Goal: Information Seeking & Learning: Learn about a topic

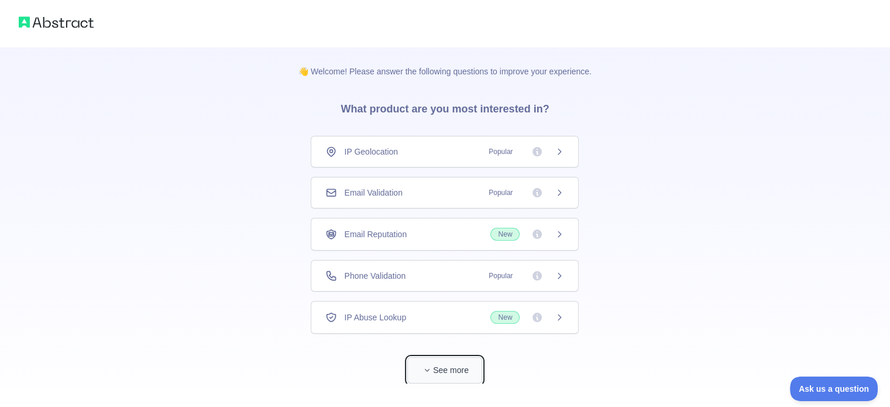
click at [464, 370] on button "See more" at bounding box center [444, 370] width 75 height 26
click at [555, 152] on icon at bounding box center [559, 151] width 9 height 9
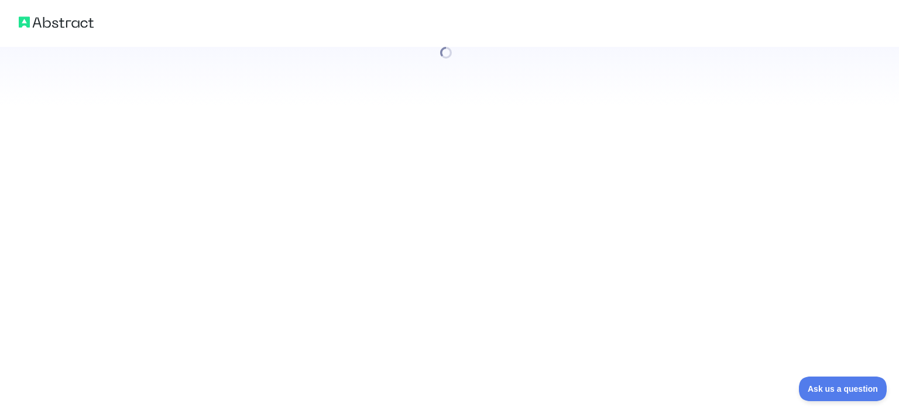
click at [554, 152] on div at bounding box center [449, 203] width 899 height 407
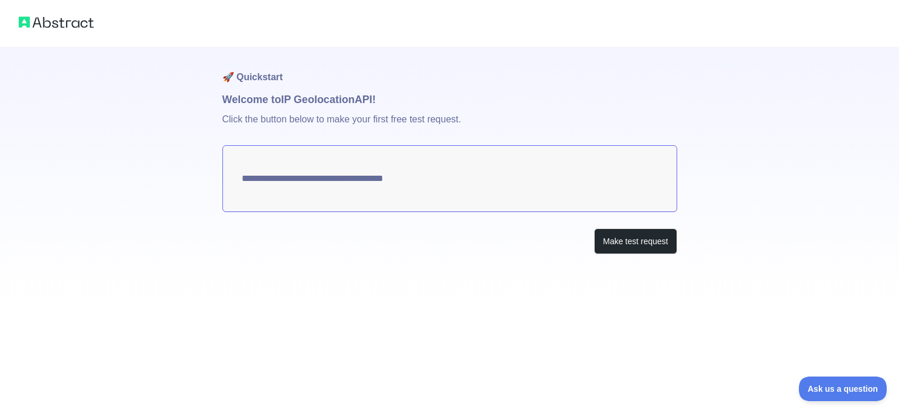
type textarea "**********"
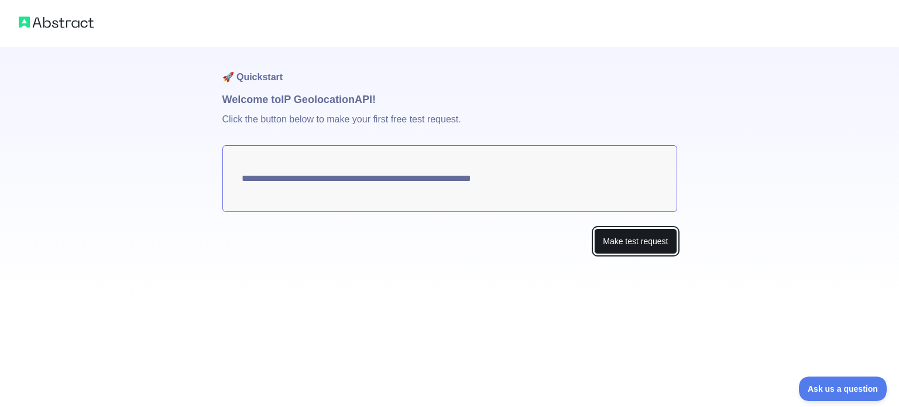
click at [635, 241] on button "Make test request" at bounding box center [635, 241] width 83 height 26
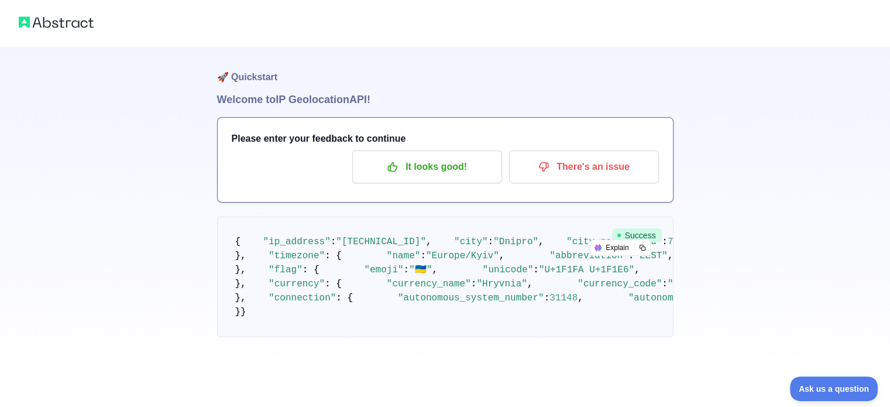
drag, startPoint x: 222, startPoint y: 98, endPoint x: 416, endPoint y: 98, distance: 194.3
click at [416, 98] on h1 "Welcome to IP Geolocation API!" at bounding box center [445, 99] width 457 height 16
click at [436, 329] on pre "{ "ip_address" : "46.219.201.91" , "city" : "Dnipro" , "city_geoname_id" : 7099…" at bounding box center [445, 277] width 457 height 121
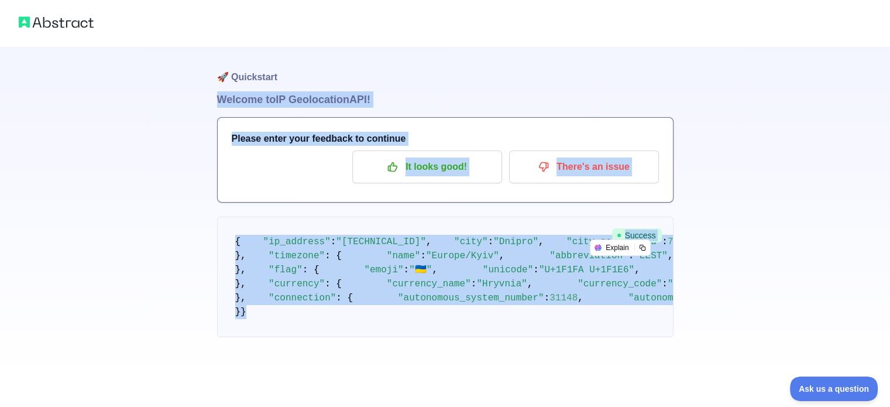
scroll to position [0, 0]
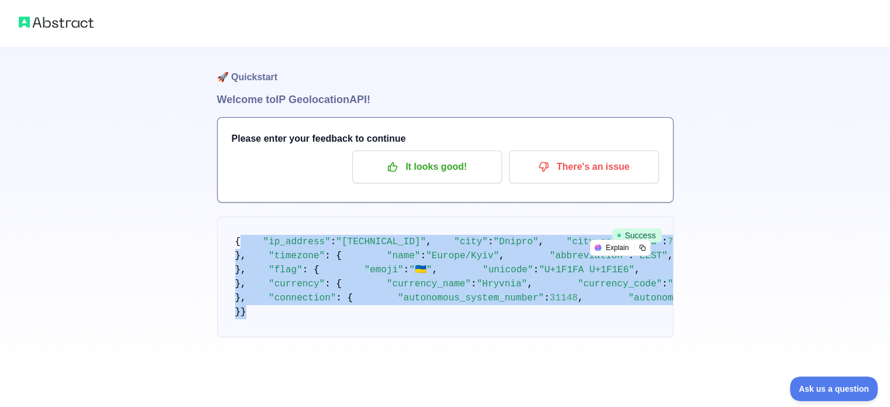
drag, startPoint x: 360, startPoint y: 334, endPoint x: 276, endPoint y: 237, distance: 127.8
click at [276, 237] on pre "{ "ip_address" : "46.219.201.91" , "city" : "Dnipro" , "city_geoname_id" : 7099…" at bounding box center [445, 277] width 457 height 121
click at [244, 236] on pre "{ "ip_address" : "46.219.201.91" , "city" : "Dnipro" , "city_geoname_id" : 7099…" at bounding box center [445, 277] width 457 height 121
drag, startPoint x: 232, startPoint y: 238, endPoint x: 272, endPoint y: 335, distance: 105.0
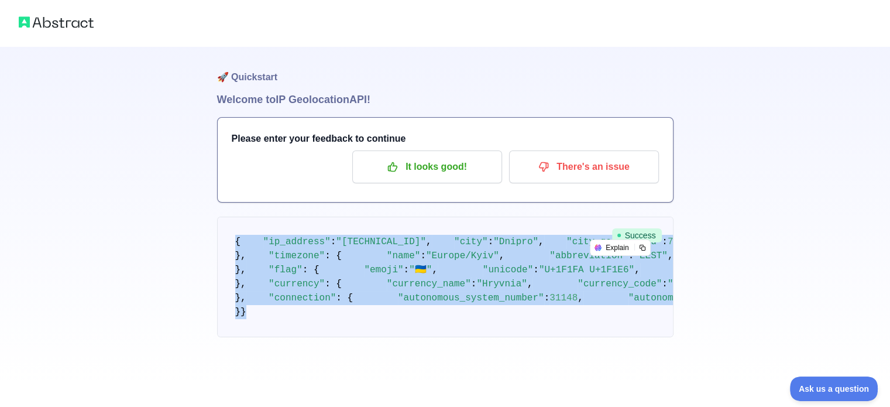
click at [272, 335] on pre "{ "ip_address" : "46.219.201.91" , "city" : "Dnipro" , "city_geoname_id" : 7099…" at bounding box center [445, 277] width 457 height 121
copy code "{ "ip_address" : "46.219.201.91" , "city" : "Dnipro" , "city_geoname_id" : 7099…"
click at [606, 217] on pre "{ "ip_address" : "46.219.201.91" , "city" : "Dnipro" , "city_geoname_id" : 7099…" at bounding box center [445, 277] width 457 height 121
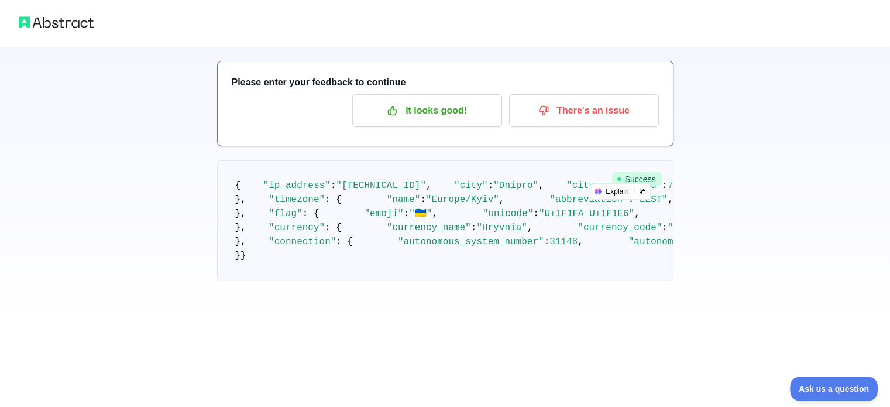
scroll to position [56, 0]
click at [59, 12] on div at bounding box center [445, 23] width 890 height 47
click at [60, 25] on img at bounding box center [56, 22] width 75 height 16
click at [35, 29] on img at bounding box center [56, 22] width 75 height 16
drag, startPoint x: 35, startPoint y: 29, endPoint x: 307, endPoint y: 165, distance: 305.0
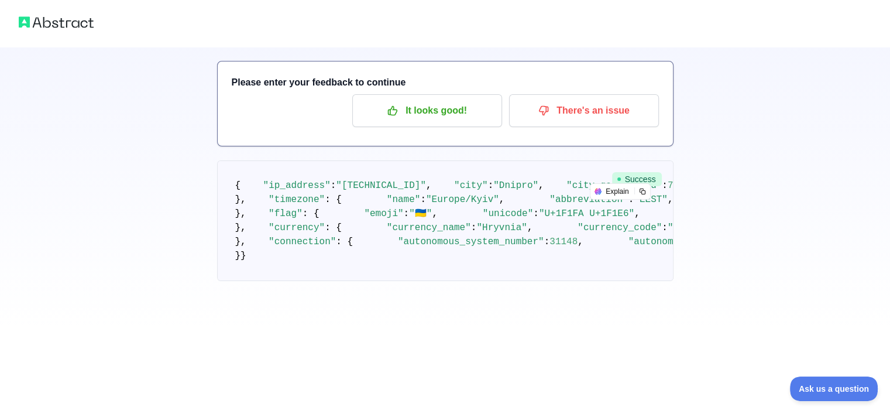
click at [35, 28] on img at bounding box center [56, 22] width 75 height 16
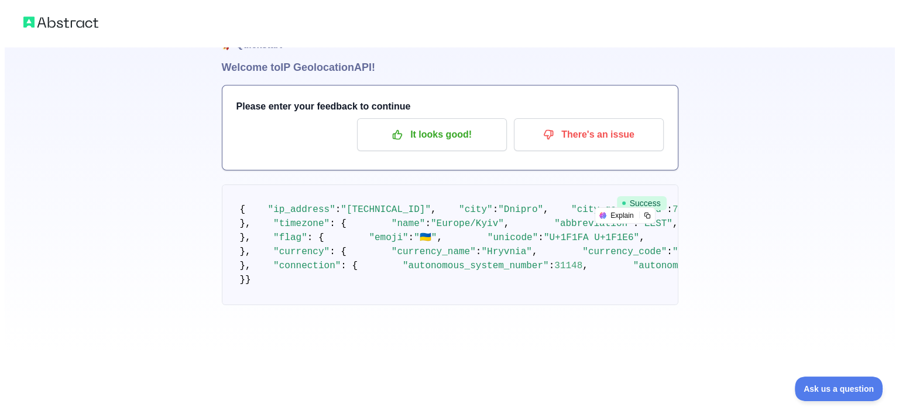
scroll to position [0, 0]
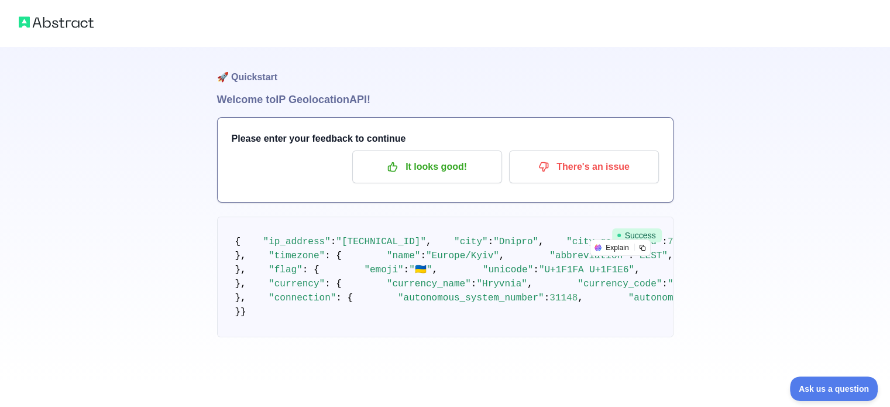
click at [246, 74] on h1 "🚀 Quickstart" at bounding box center [445, 69] width 457 height 44
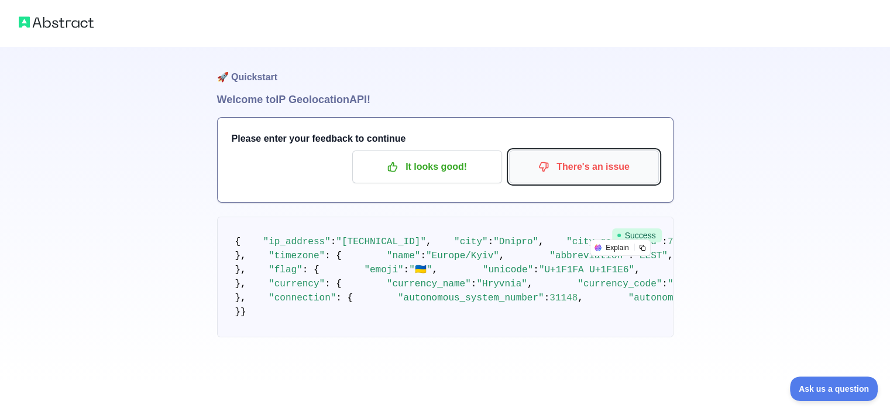
click at [619, 168] on p "There's an issue" at bounding box center [584, 167] width 132 height 20
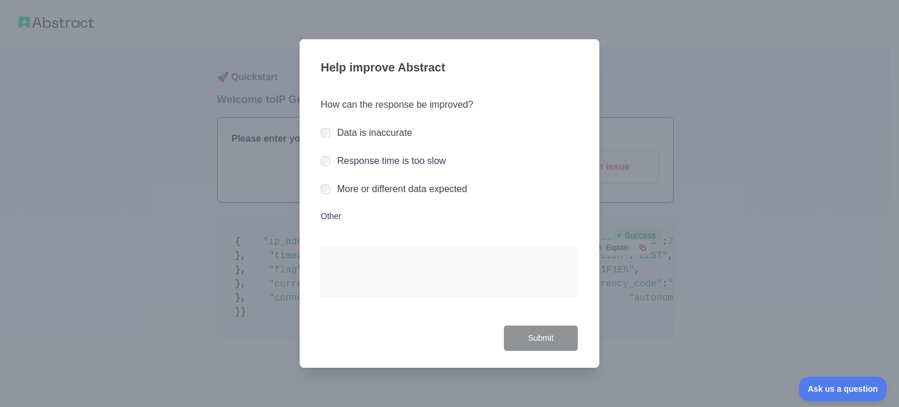
click at [286, 340] on div at bounding box center [449, 203] width 899 height 407
click at [834, 129] on div at bounding box center [449, 203] width 899 height 407
drag, startPoint x: 532, startPoint y: 105, endPoint x: 508, endPoint y: 105, distance: 24.0
drag, startPoint x: 508, startPoint y: 105, endPoint x: 354, endPoint y: 50, distance: 163.5
drag, startPoint x: 354, startPoint y: 50, endPoint x: 755, endPoint y: 49, distance: 401.0
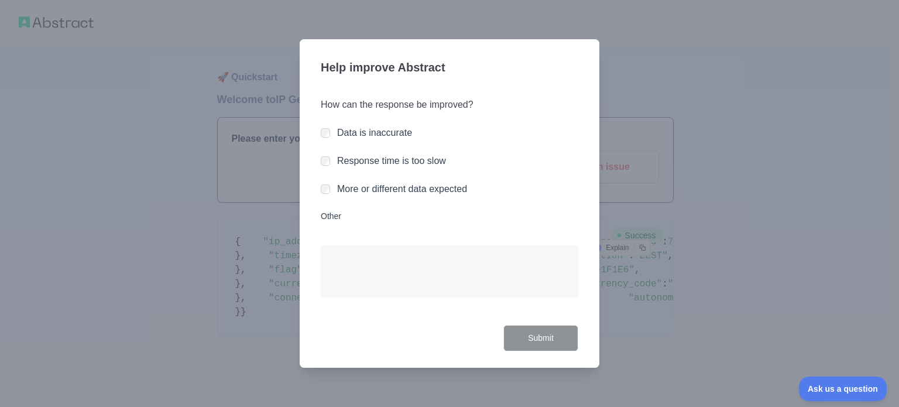
click at [754, 49] on div at bounding box center [449, 203] width 899 height 407
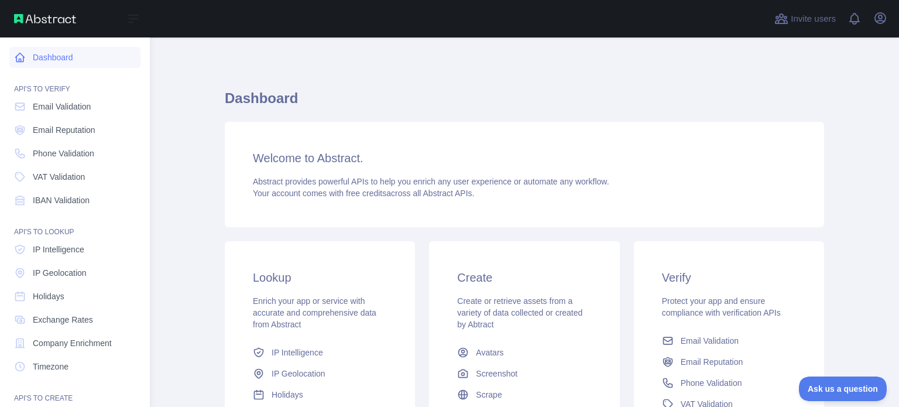
click at [26, 54] on link "Dashboard" at bounding box center [74, 57] width 131 height 21
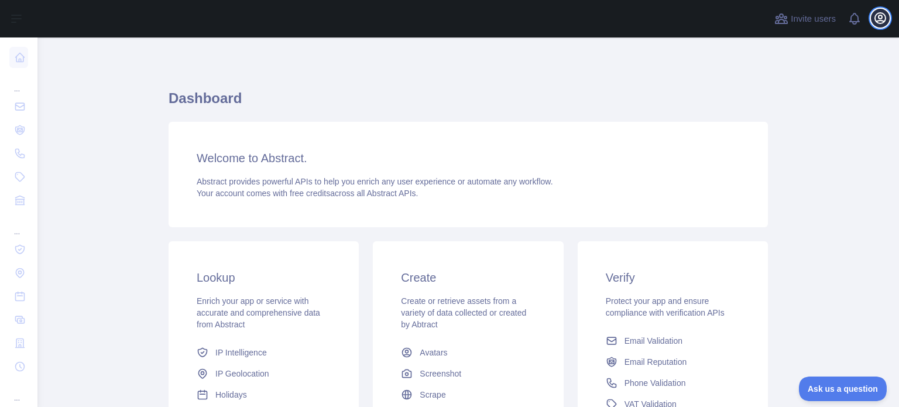
click at [883, 15] on icon "button" at bounding box center [880, 18] width 14 height 14
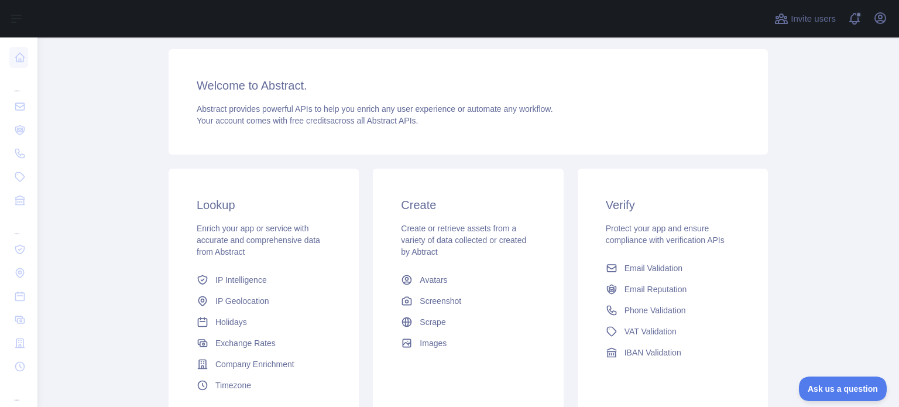
scroll to position [117, 0]
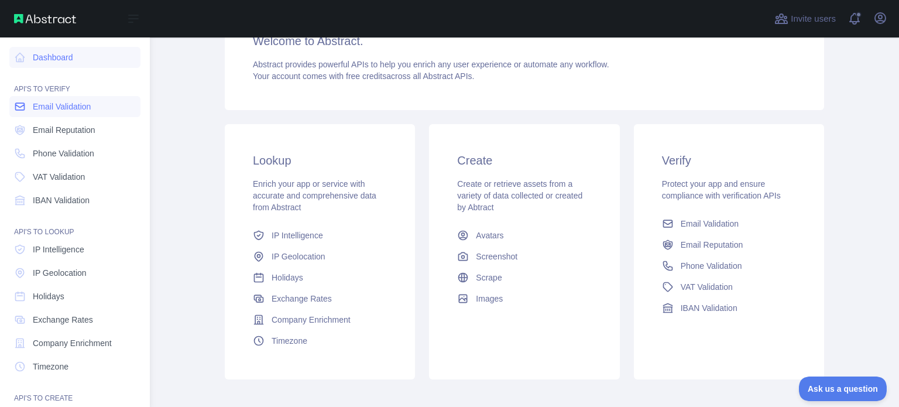
click at [76, 112] on span "Email Validation" at bounding box center [62, 107] width 58 height 12
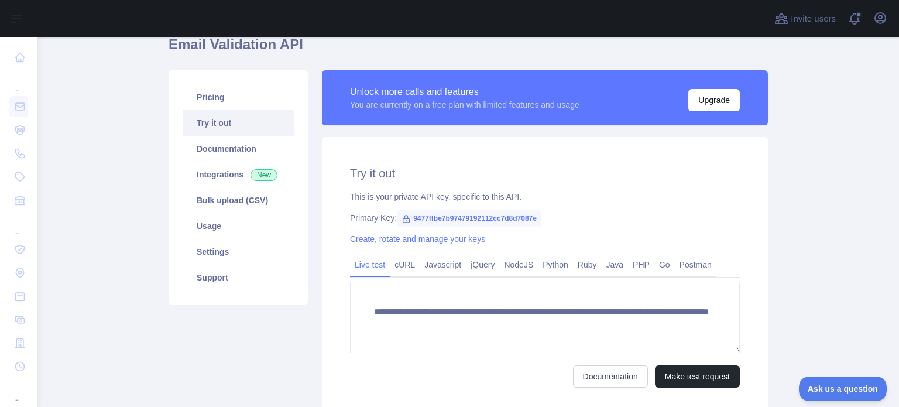
scroll to position [59, 0]
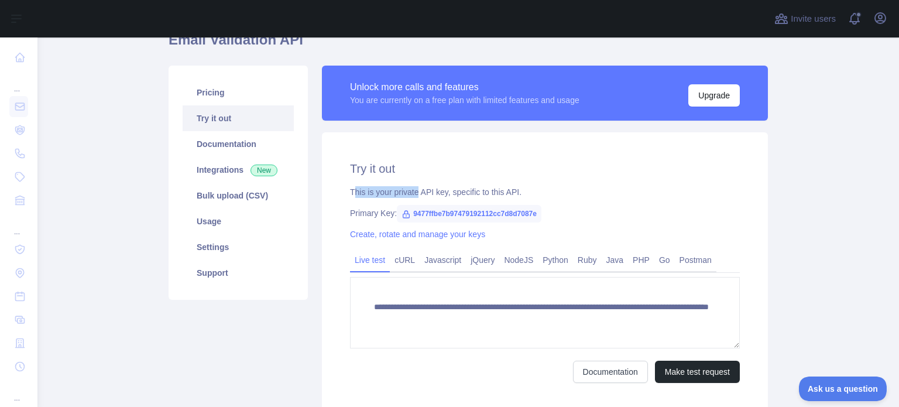
drag, startPoint x: 348, startPoint y: 193, endPoint x: 414, endPoint y: 193, distance: 65.6
click at [414, 193] on div "This is your private API key, specific to this API." at bounding box center [545, 192] width 390 height 12
click at [415, 212] on span "9477ffbe7b97479192112cc7d8d7087e" at bounding box center [469, 214] width 145 height 18
click at [420, 213] on span "9477ffbe7b97479192112cc7d8d7087e" at bounding box center [469, 214] width 145 height 18
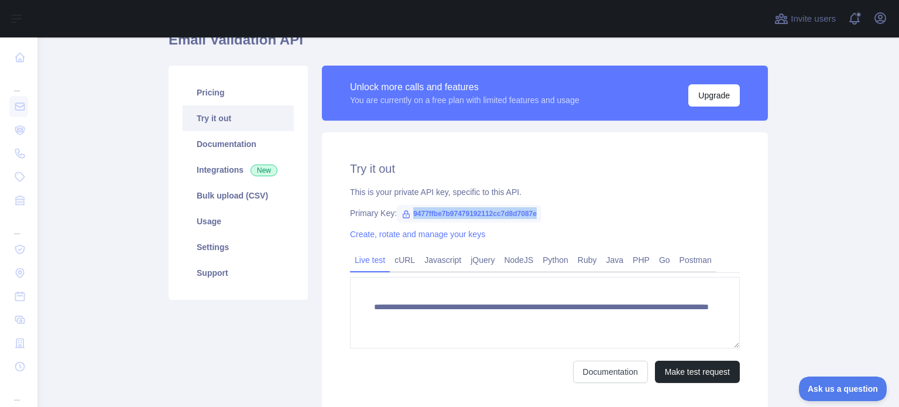
click at [421, 213] on span "9477ffbe7b97479192112cc7d8d7087e" at bounding box center [469, 214] width 145 height 18
copy span "9477ffbe7b97479192112cc7d8d7087e"
click at [564, 196] on div "This is your private API key, specific to this API." at bounding box center [545, 192] width 390 height 12
click at [558, 260] on link "Python" at bounding box center [555, 260] width 35 height 19
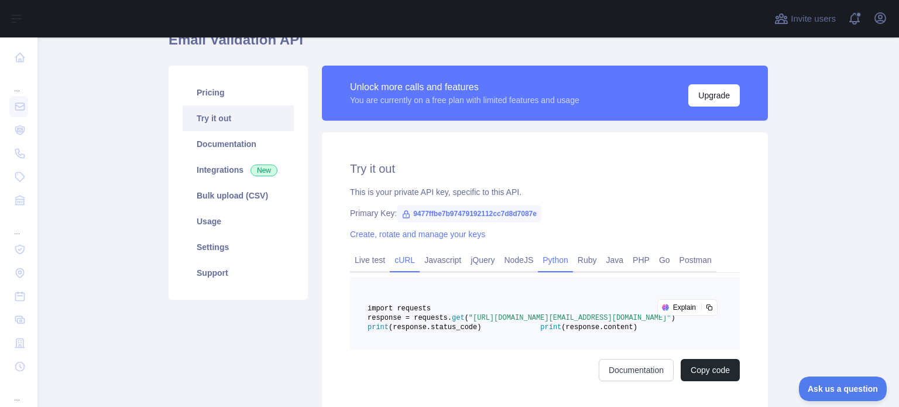
click at [407, 262] on link "cURL" at bounding box center [405, 260] width 30 height 19
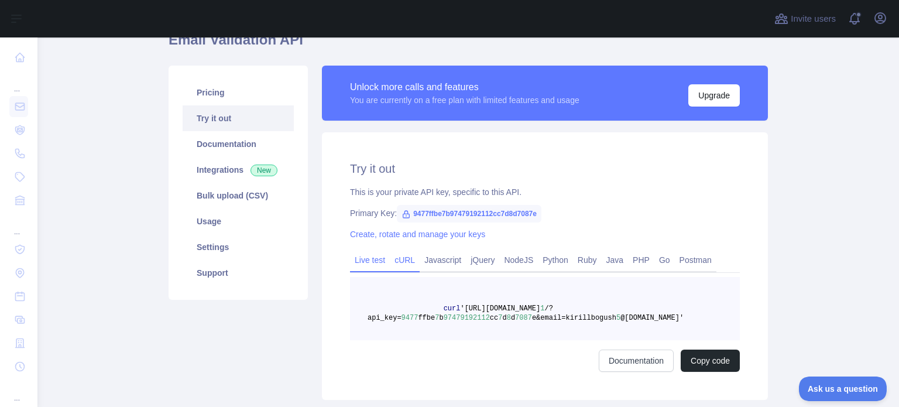
click at [372, 259] on link "Live test" at bounding box center [370, 260] width 40 height 19
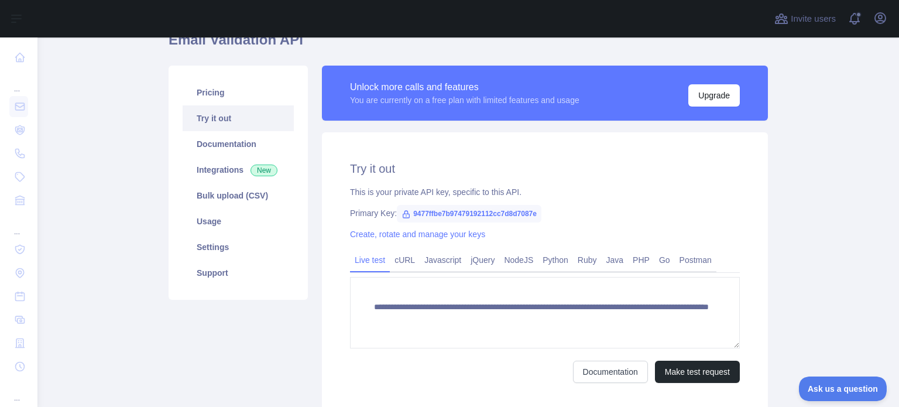
click at [403, 214] on icon at bounding box center [406, 214] width 6 height 7
click at [402, 215] on icon at bounding box center [406, 214] width 9 height 9
click at [404, 237] on link "Create, rotate and manage your keys" at bounding box center [417, 233] width 135 height 9
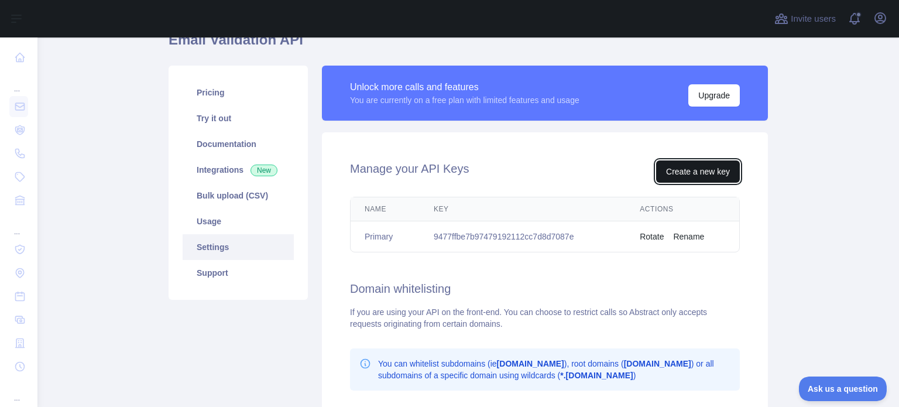
click at [700, 174] on button "Create a new key" at bounding box center [698, 171] width 84 height 22
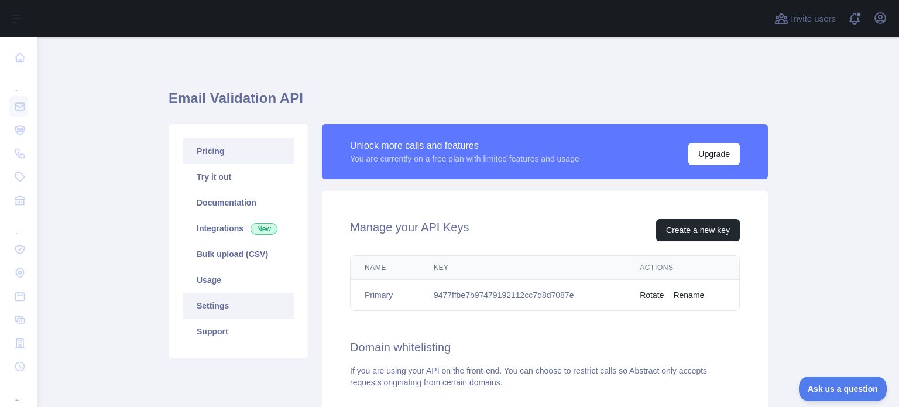
click at [213, 156] on link "Pricing" at bounding box center [238, 151] width 111 height 26
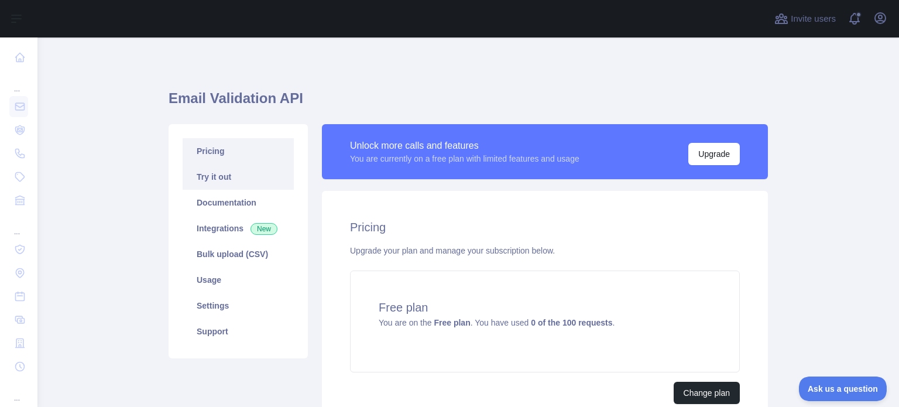
click at [225, 173] on link "Try it out" at bounding box center [238, 177] width 111 height 26
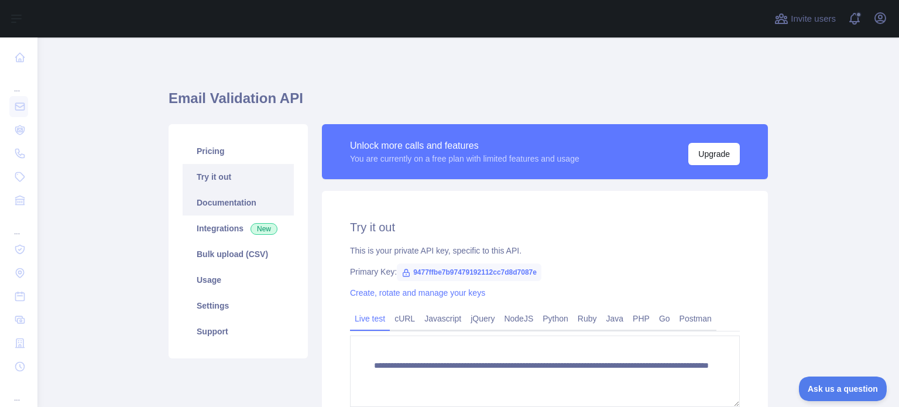
click at [251, 198] on link "Documentation" at bounding box center [238, 203] width 111 height 26
click at [499, 267] on span "9477ffbe7b97479192112cc7d8d7087e" at bounding box center [469, 272] width 145 height 18
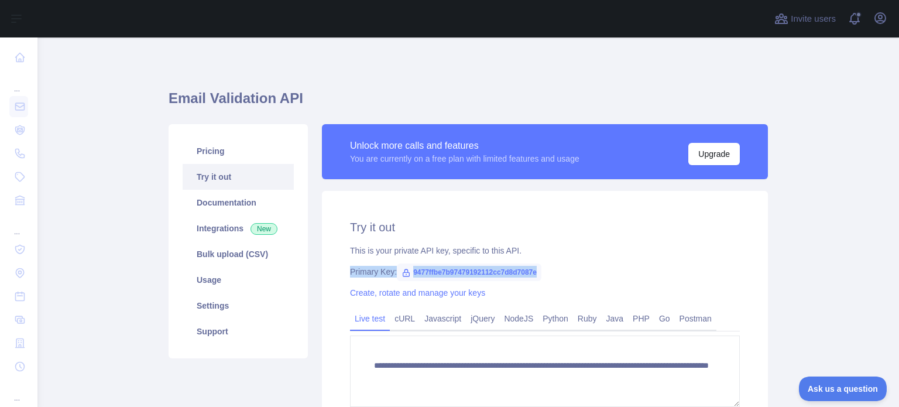
click at [499, 267] on span "9477ffbe7b97479192112cc7d8d7087e" at bounding box center [469, 272] width 145 height 18
click at [499, 276] on span "9477ffbe7b97479192112cc7d8d7087e" at bounding box center [469, 272] width 145 height 18
drag, startPoint x: 520, startPoint y: 273, endPoint x: 514, endPoint y: 273, distance: 6.5
click at [515, 273] on span "9477ffbe7b97479192112cc7d8d7087e" at bounding box center [469, 272] width 145 height 18
click at [514, 273] on span "9477ffbe7b97479192112cc7d8d7087e" at bounding box center [469, 272] width 145 height 18
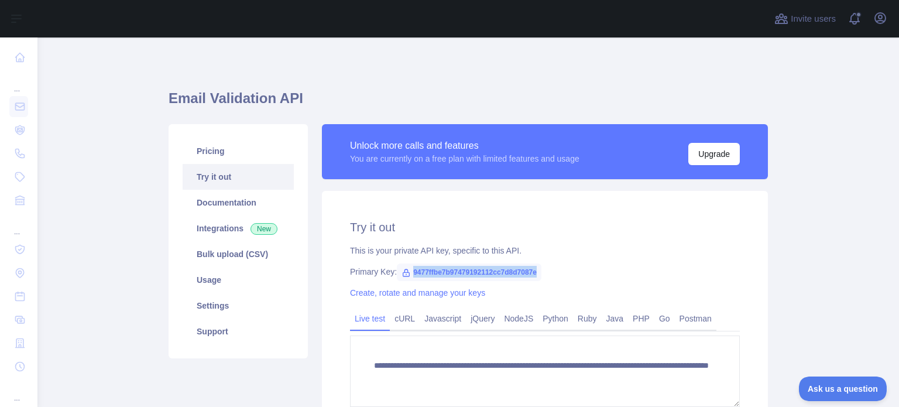
click at [514, 273] on span "9477ffbe7b97479192112cc7d8d7087e" at bounding box center [469, 272] width 145 height 18
copy span "9477ffbe7b97479192112cc7d8d7087e"
click at [225, 234] on link "Integrations New" at bounding box center [238, 228] width 111 height 26
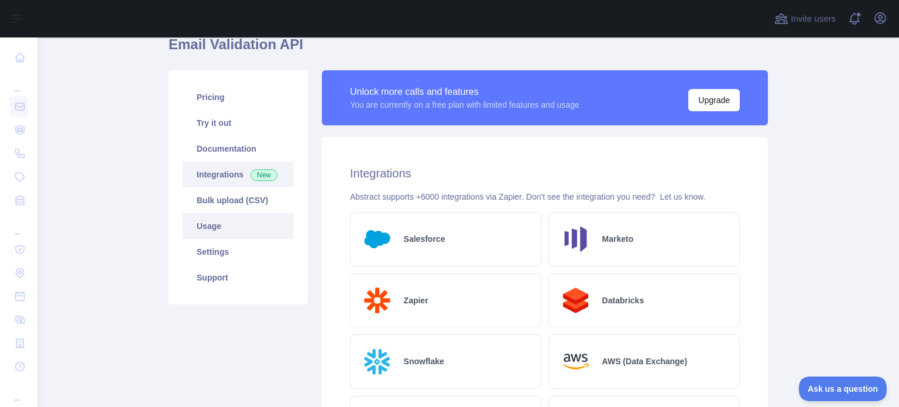
scroll to position [59, 0]
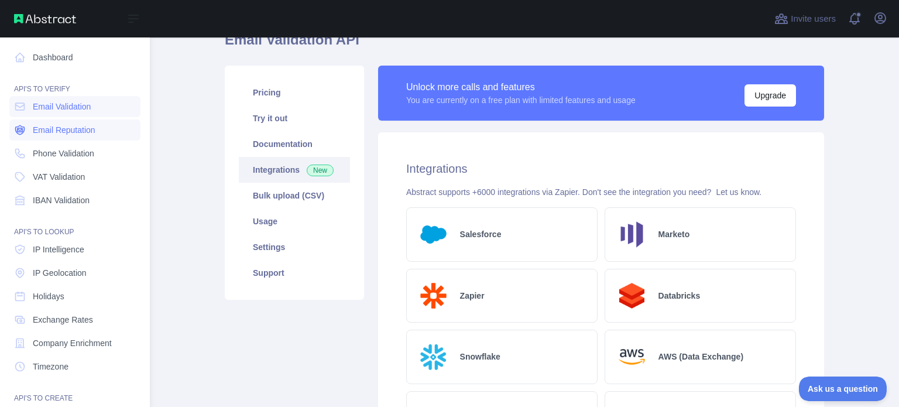
click at [84, 131] on span "Email Reputation" at bounding box center [64, 130] width 63 height 12
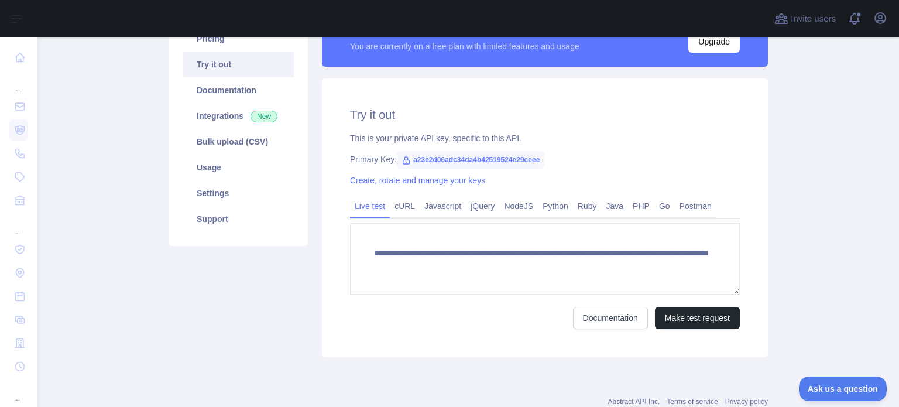
scroll to position [117, 0]
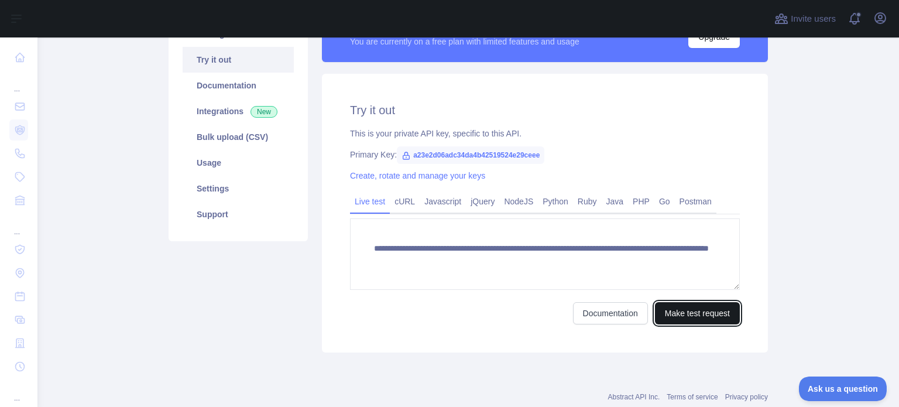
click at [681, 316] on button "Make test request" at bounding box center [697, 313] width 85 height 22
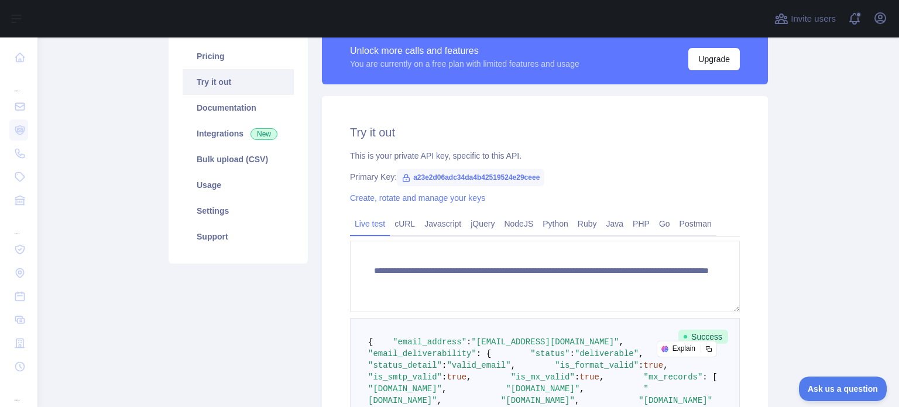
scroll to position [94, 0]
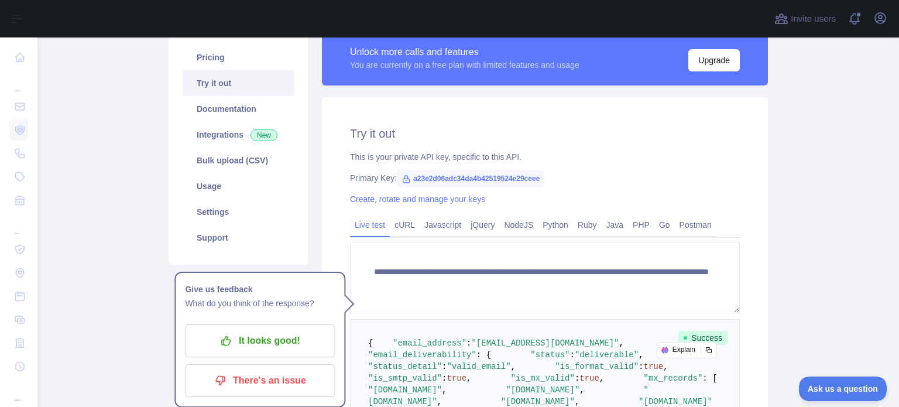
drag, startPoint x: 673, startPoint y: 171, endPoint x: 663, endPoint y: 174, distance: 10.4
click at [672, 173] on div "**********" at bounding box center [545, 408] width 446 height 622
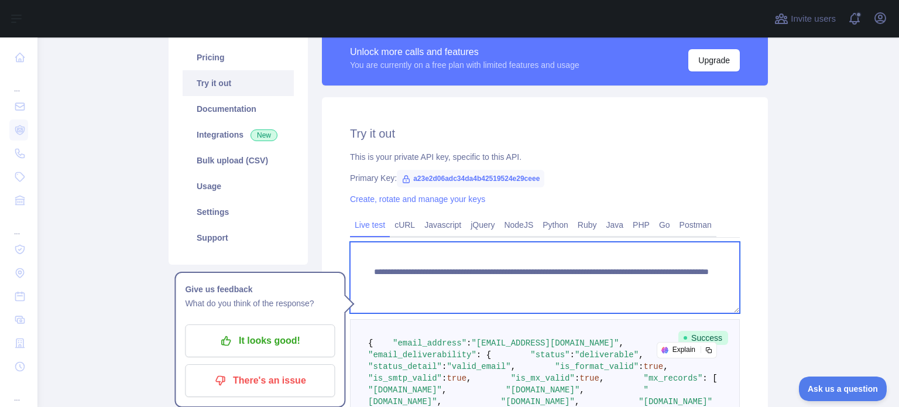
drag, startPoint x: 673, startPoint y: 288, endPoint x: 362, endPoint y: 262, distance: 311.9
click at [362, 262] on textarea "**********" at bounding box center [545, 277] width 390 height 71
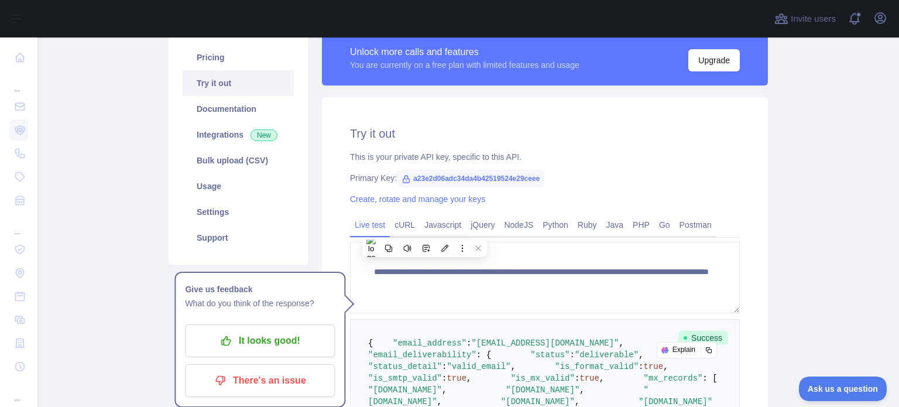
click at [765, 222] on div "**********" at bounding box center [545, 374] width 460 height 689
click at [635, 161] on div "This is your private API key, specific to this API." at bounding box center [545, 157] width 390 height 12
click at [533, 177] on span "a23e2d06adc34da4b42519524e29ceee" at bounding box center [471, 179] width 148 height 18
click at [234, 84] on link "Try it out" at bounding box center [238, 83] width 111 height 26
click at [234, 83] on link "Try it out" at bounding box center [238, 83] width 111 height 26
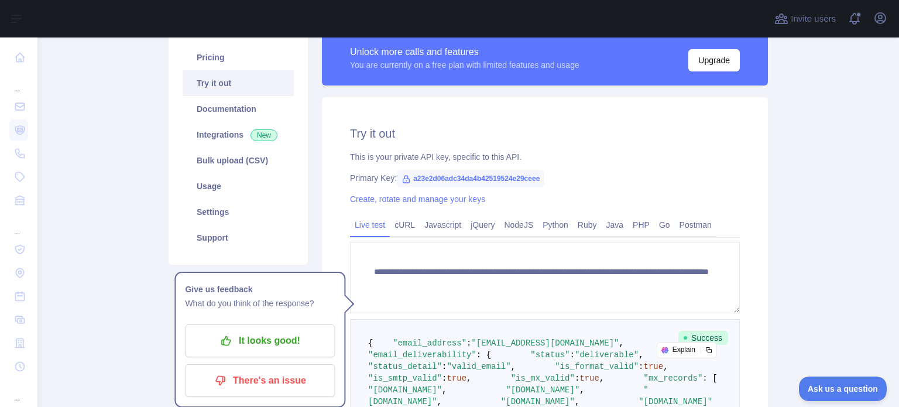
click at [229, 84] on link "Try it out" at bounding box center [238, 83] width 111 height 26
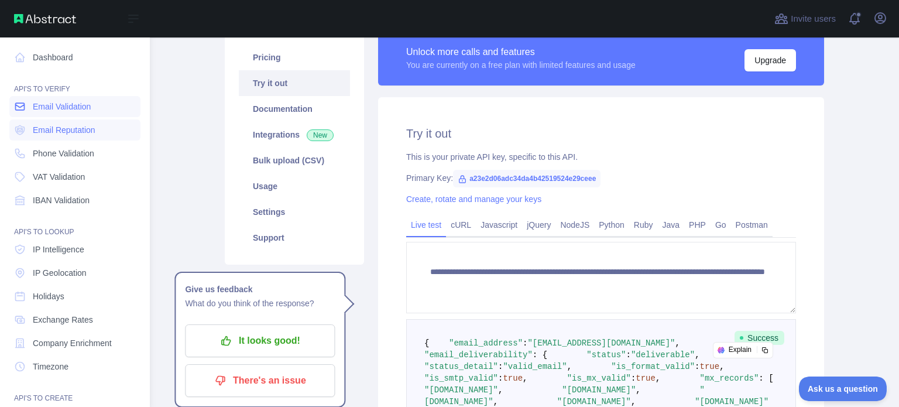
click at [89, 111] on span "Email Validation" at bounding box center [62, 107] width 58 height 12
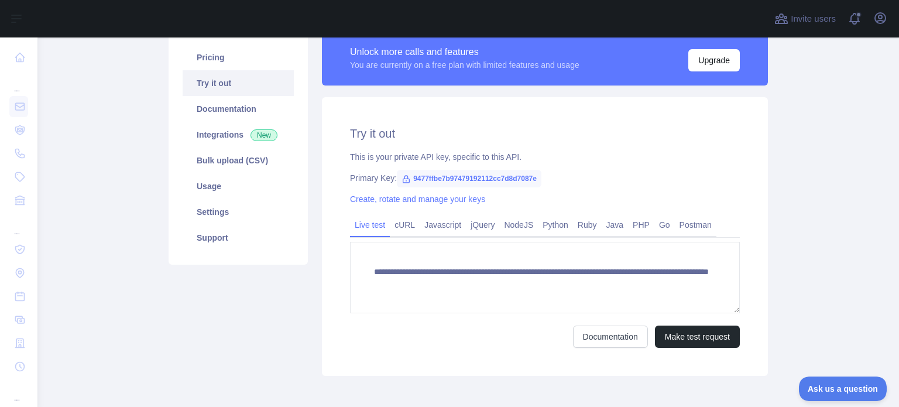
click at [212, 88] on link "Try it out" at bounding box center [238, 83] width 111 height 26
drag, startPoint x: 533, startPoint y: 182, endPoint x: 405, endPoint y: 182, distance: 127.6
click at [404, 182] on span "9477ffbe7b97479192112cc7d8d7087e" at bounding box center [469, 179] width 145 height 18
copy span "9477ffbe7b97479192112cc7d8d7087e"
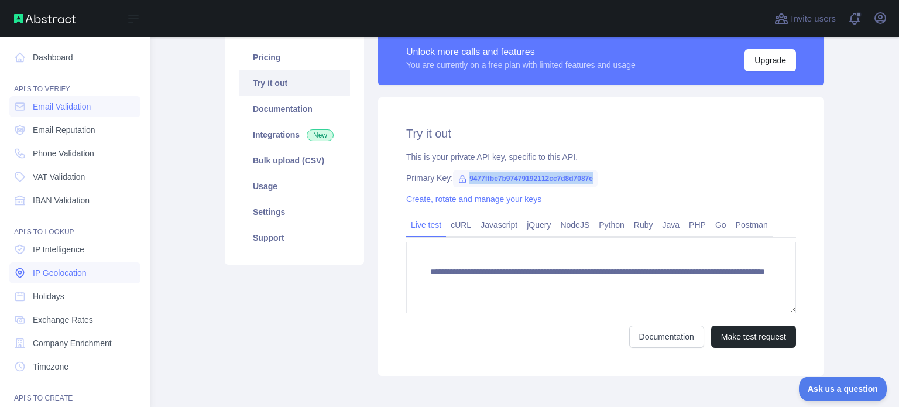
click at [88, 276] on link "IP Geolocation" at bounding box center [74, 272] width 131 height 21
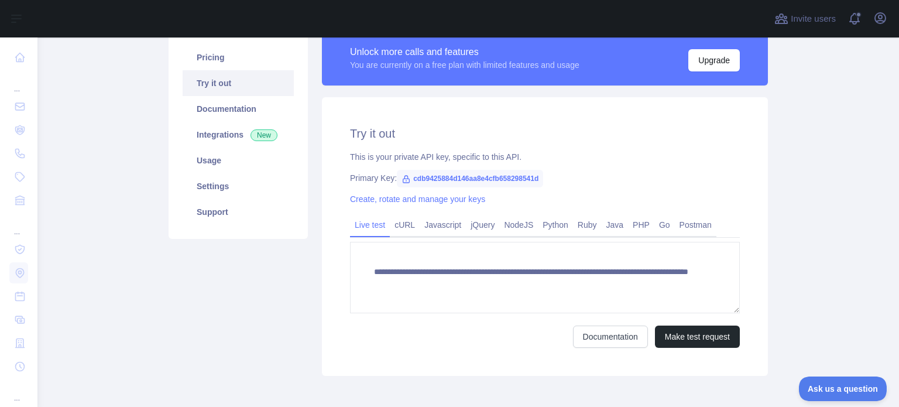
click at [239, 87] on link "Try it out" at bounding box center [238, 83] width 111 height 26
drag, startPoint x: 534, startPoint y: 180, endPoint x: 405, endPoint y: 180, distance: 129.4
click at [405, 180] on span "cdb9425884d146aa8e4cfb658298541d" at bounding box center [470, 179] width 146 height 18
copy span "cdb9425884d146aa8e4cfb658298541d"
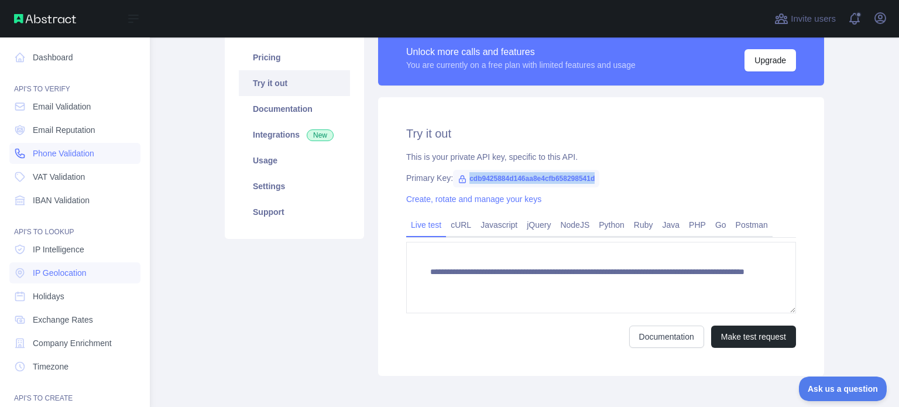
click at [36, 153] on span "Phone Validation" at bounding box center [63, 154] width 61 height 12
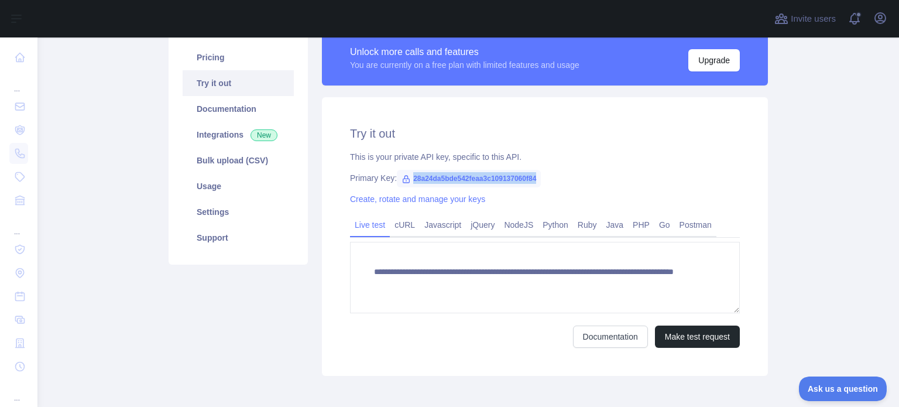
drag, startPoint x: 532, startPoint y: 179, endPoint x: 407, endPoint y: 182, distance: 124.7
click at [407, 182] on span "28a24da5bde542feaa3c109137060f84" at bounding box center [469, 179] width 144 height 18
copy span "28a24da5bde542feaa3c109137060f84"
